Goal: Information Seeking & Learning: Learn about a topic

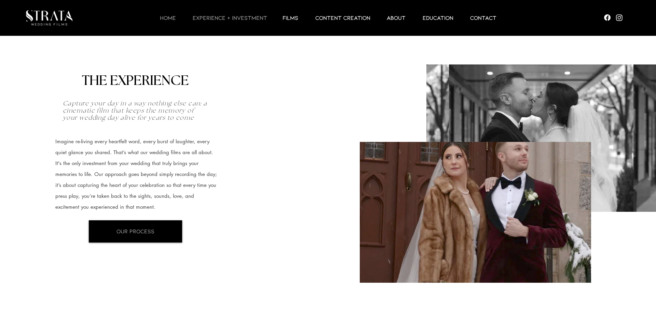
click at [171, 17] on p "HOME" at bounding box center [167, 18] width 23 height 8
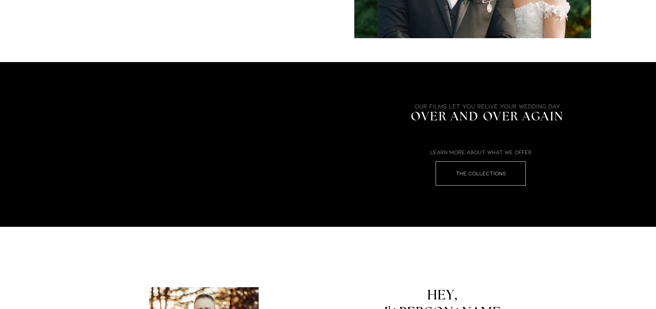
scroll to position [1073, 0]
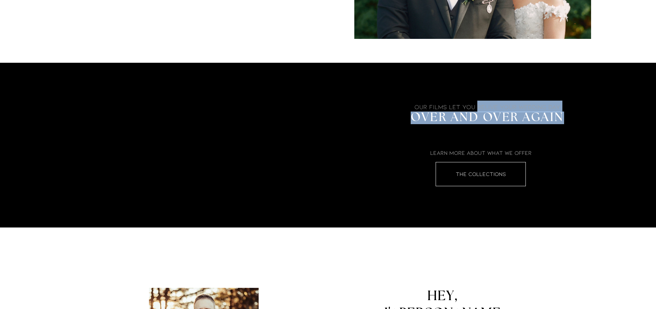
drag, startPoint x: 478, startPoint y: 107, endPoint x: 564, endPoint y: 116, distance: 86.6
click at [564, 116] on h3 "Our Films Let You Relive Your Wedding Day OVER AND OVER AGAIN" at bounding box center [486, 113] width 165 height 24
copy h3 "Relive Your Wedding Day OVER AND OVER AGAIN"
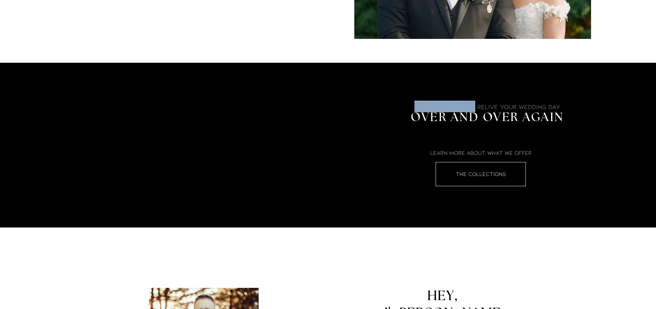
drag, startPoint x: 416, startPoint y: 107, endPoint x: 475, endPoint y: 107, distance: 58.7
click at [475, 107] on span "Our Films Let You Relive Your Wedding Day" at bounding box center [487, 107] width 146 height 8
copy span "Our Films Let You"
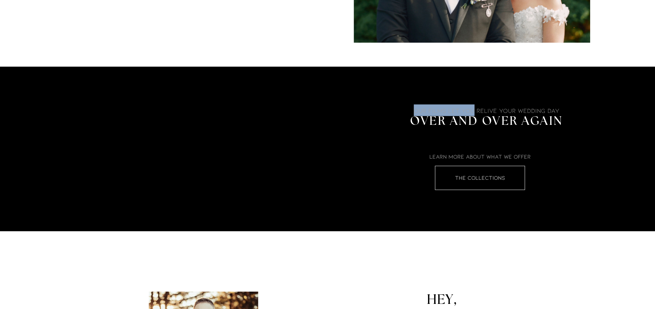
scroll to position [1070, 0]
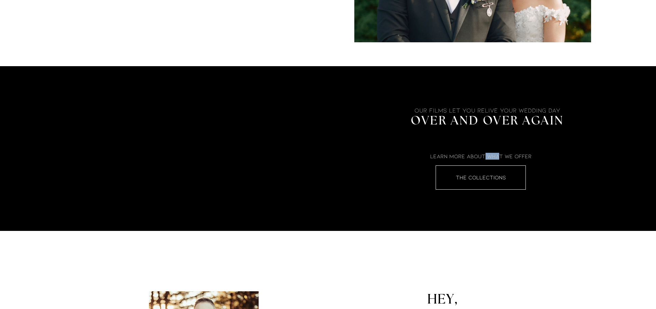
drag, startPoint x: 431, startPoint y: 156, endPoint x: 499, endPoint y: 154, distance: 68.4
click at [499, 154] on span "Learn More About What We Offer" at bounding box center [480, 156] width 101 height 6
click at [483, 158] on span "Learn More About What We Offer" at bounding box center [480, 156] width 101 height 6
drag, startPoint x: 430, startPoint y: 157, endPoint x: 530, endPoint y: 156, distance: 100.4
click at [534, 155] on h4 "Learn More About What We Offer" at bounding box center [480, 156] width 121 height 7
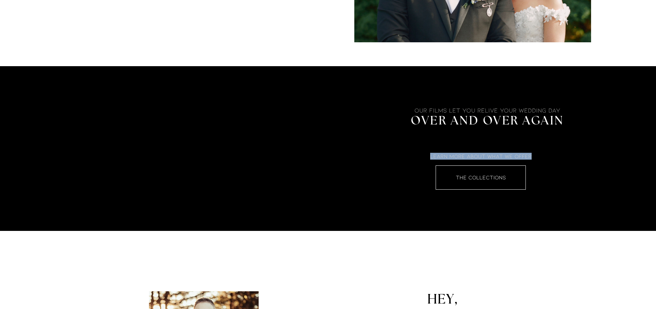
copy span "Learn More About What We Offer"
click at [407, 196] on div at bounding box center [487, 148] width 319 height 129
